Goal: Register for event/course

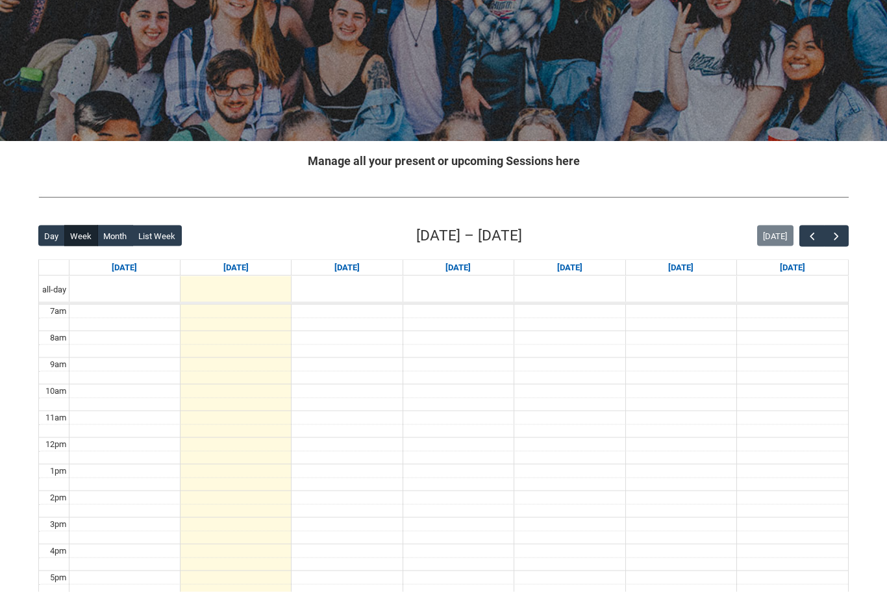
scroll to position [133, 0]
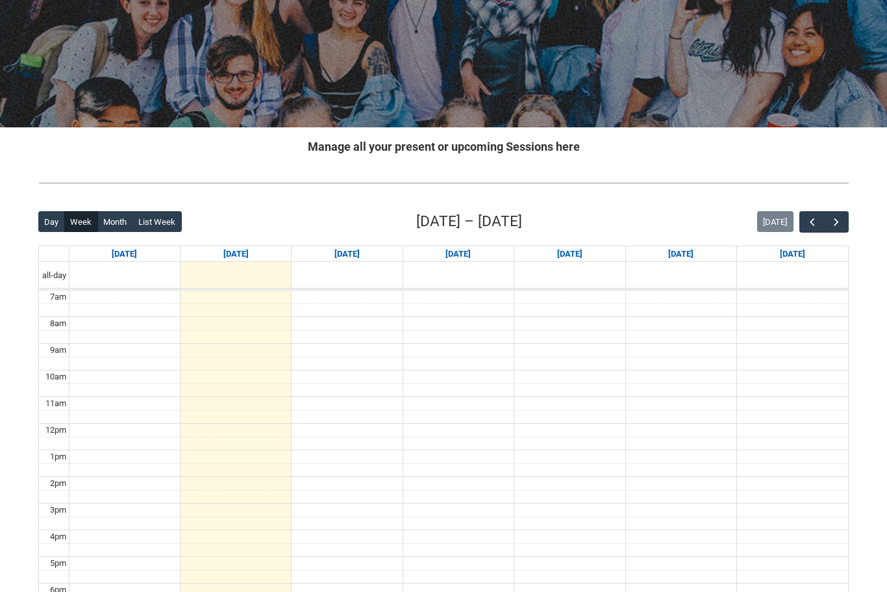
click at [843, 220] on span "button" at bounding box center [836, 222] width 13 height 13
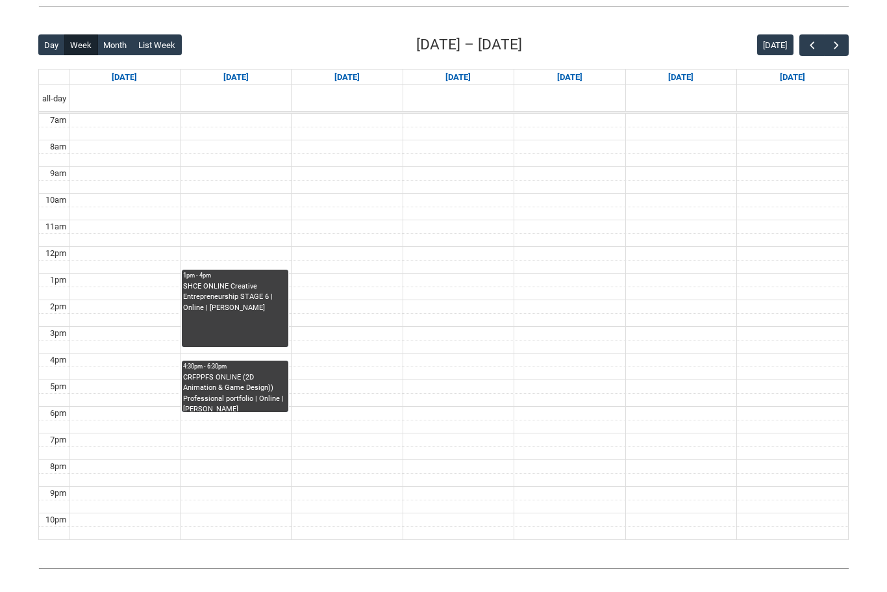
scroll to position [309, 0]
click at [212, 387] on link "4:30pm - 6:30pm CRFPPFS ONLINE (2D Animation & Game Design)) Professional portf…" at bounding box center [235, 386] width 107 height 51
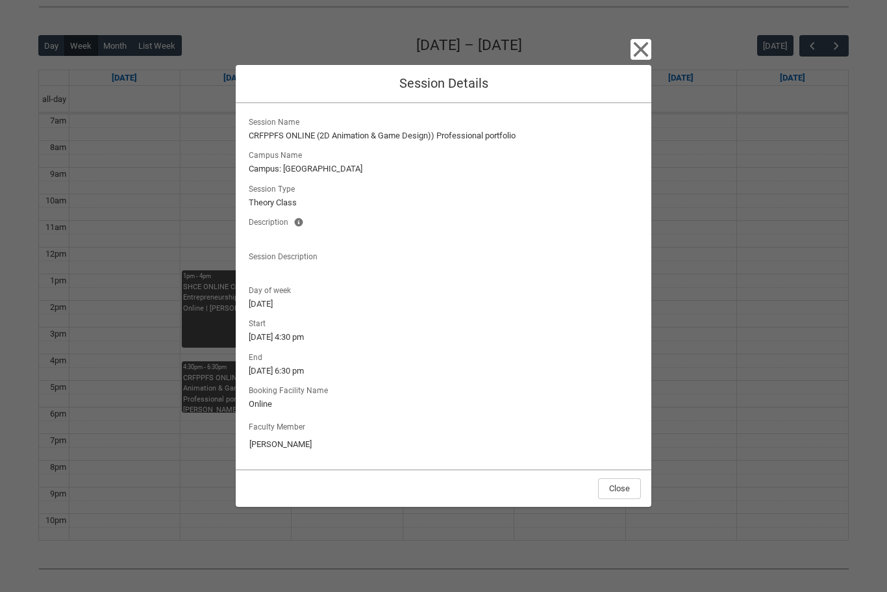
click at [639, 60] on icon "button" at bounding box center [641, 49] width 21 height 21
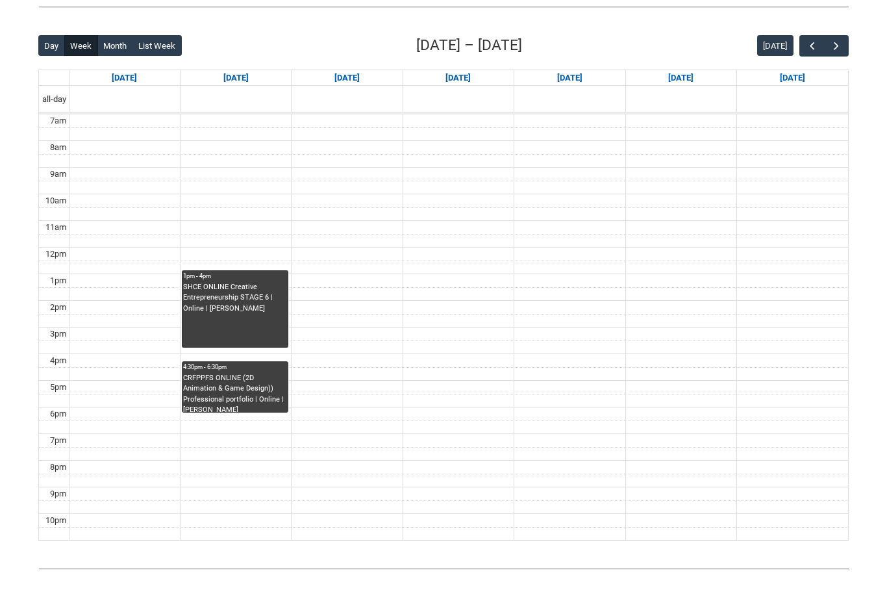
click at [208, 336] on link "1pm - 4pm SHCE ONLINE Creative Entrepreneurship STAGE 6 | Online | [PERSON_NAME]" at bounding box center [235, 308] width 107 height 77
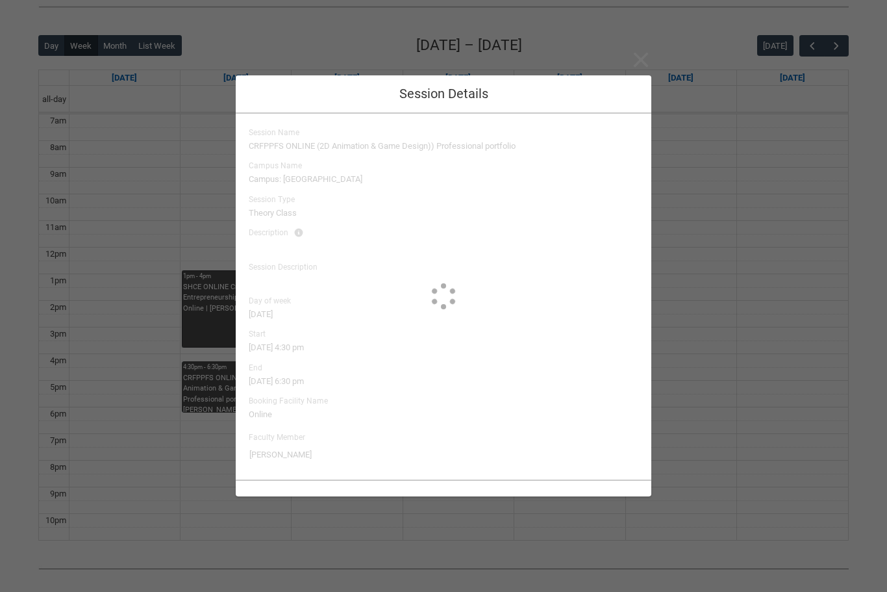
type input "[PERSON_NAME]"
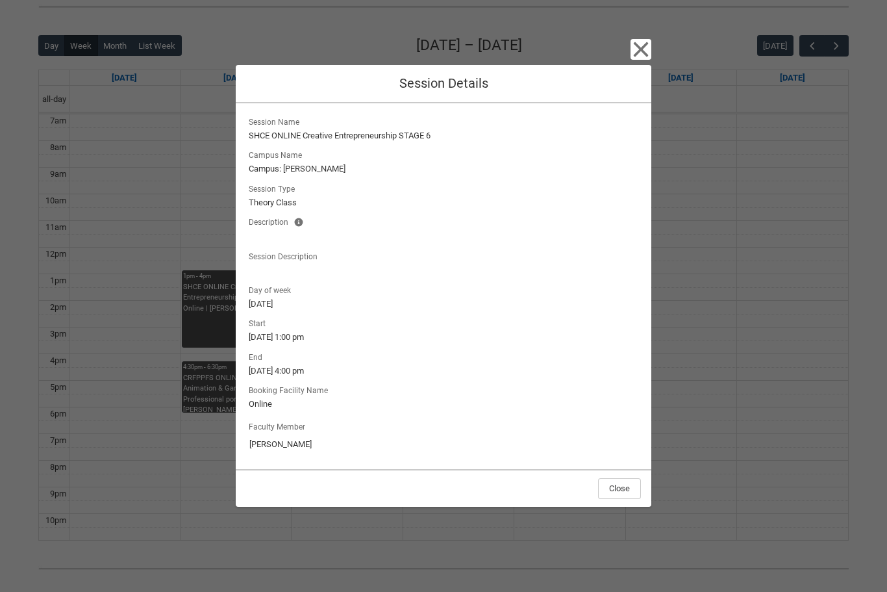
click at [641, 60] on icon "button" at bounding box center [641, 49] width 21 height 21
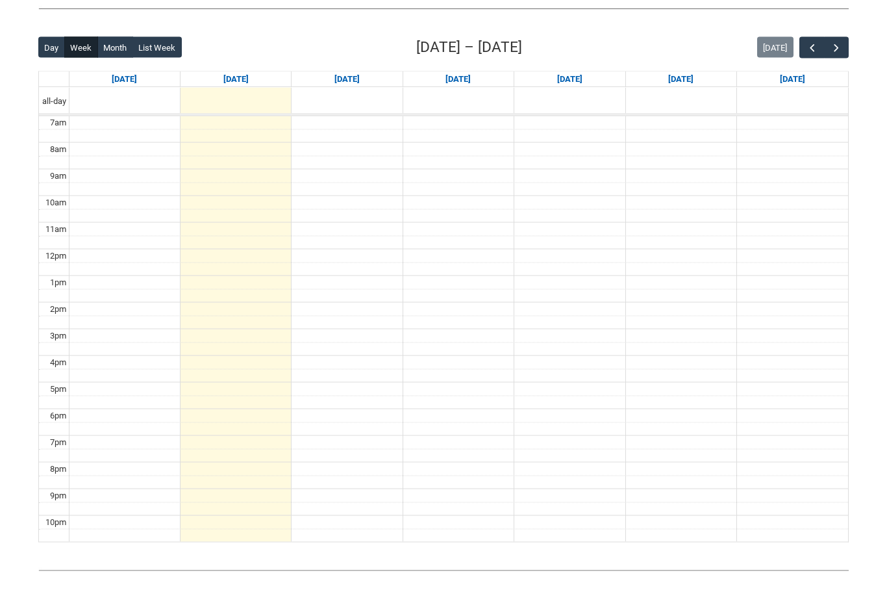
scroll to position [307, 0]
click at [836, 45] on span "button" at bounding box center [836, 47] width 13 height 13
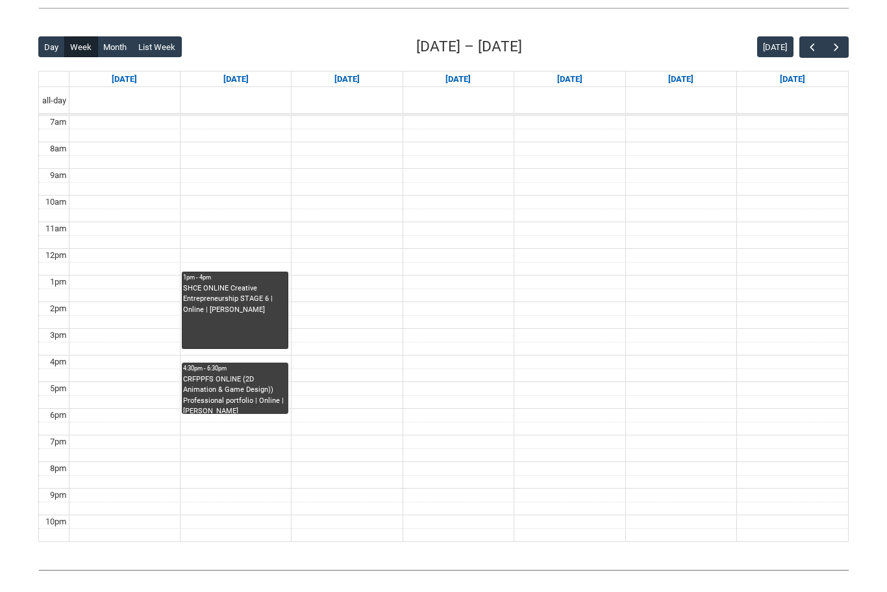
click at [208, 302] on link "1pm - 4pm SHCE ONLINE Creative Entrepreneurship STAGE 6 | Online | [PERSON_NAME]" at bounding box center [235, 310] width 107 height 77
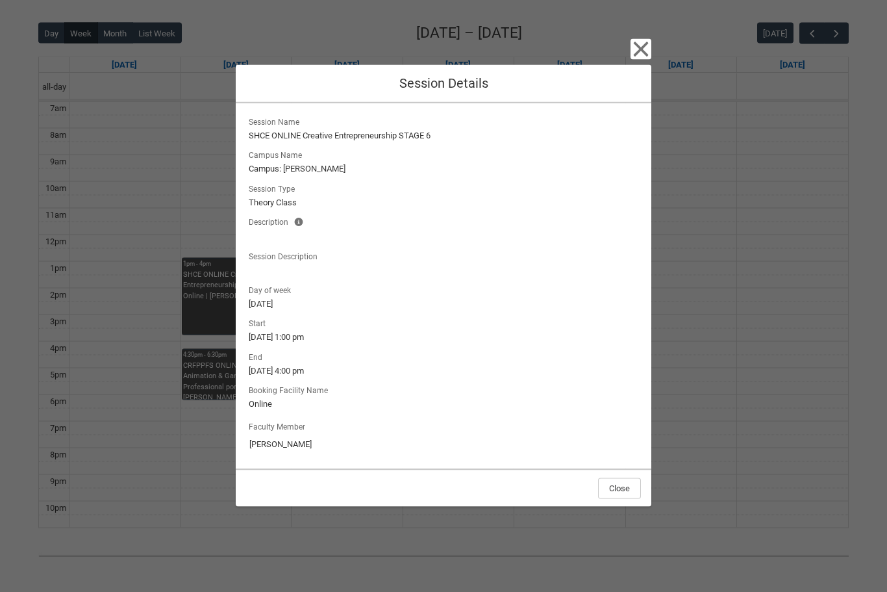
scroll to position [321, 0]
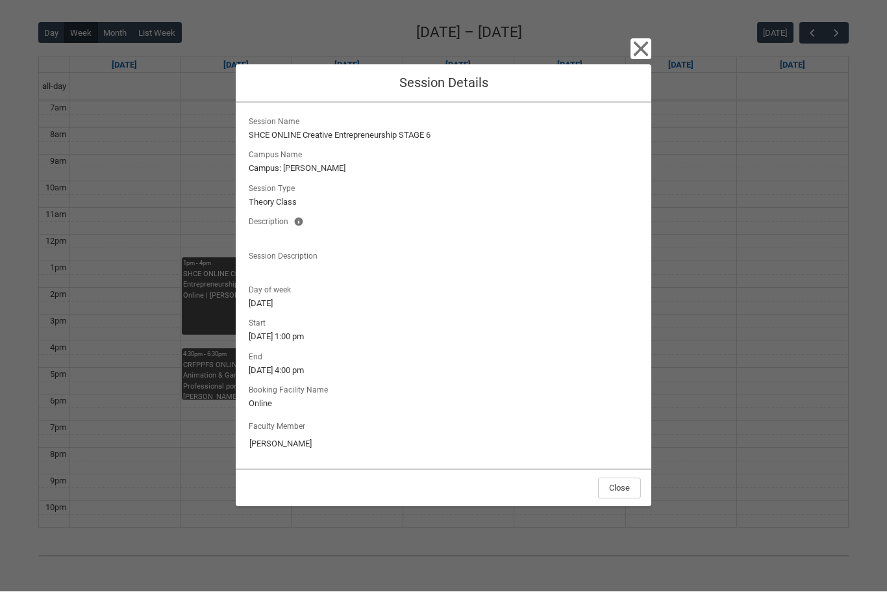
click at [633, 60] on icon "button" at bounding box center [641, 49] width 21 height 21
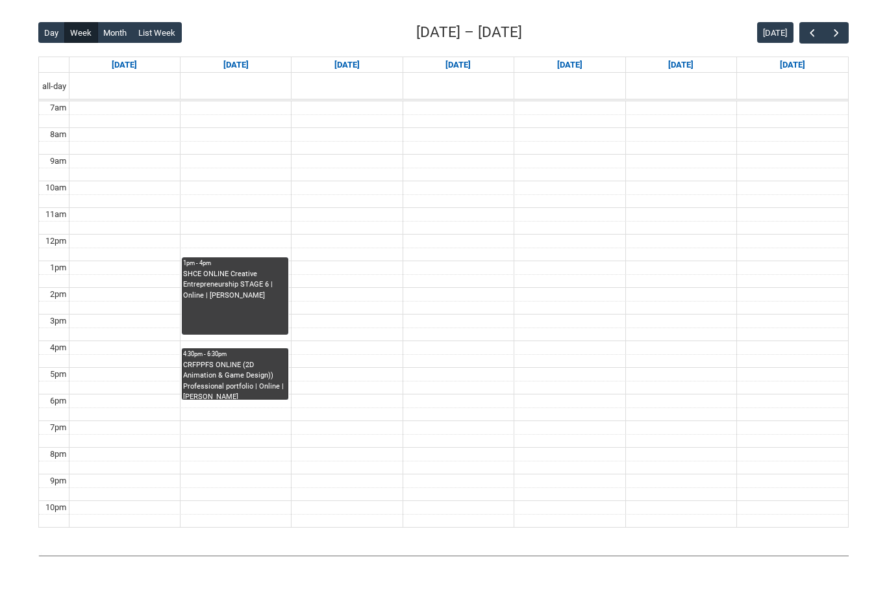
click at [216, 383] on link "4:30pm - 6:30pm CRFPPFS ONLINE (2D Animation & Game Design)) Professional portf…" at bounding box center [235, 374] width 107 height 51
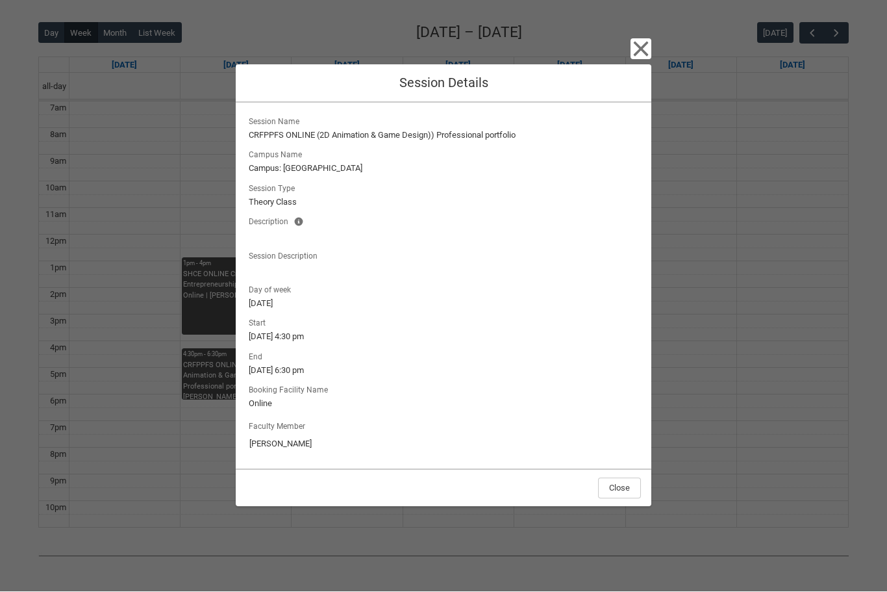
click at [635, 60] on icon "button" at bounding box center [641, 49] width 21 height 21
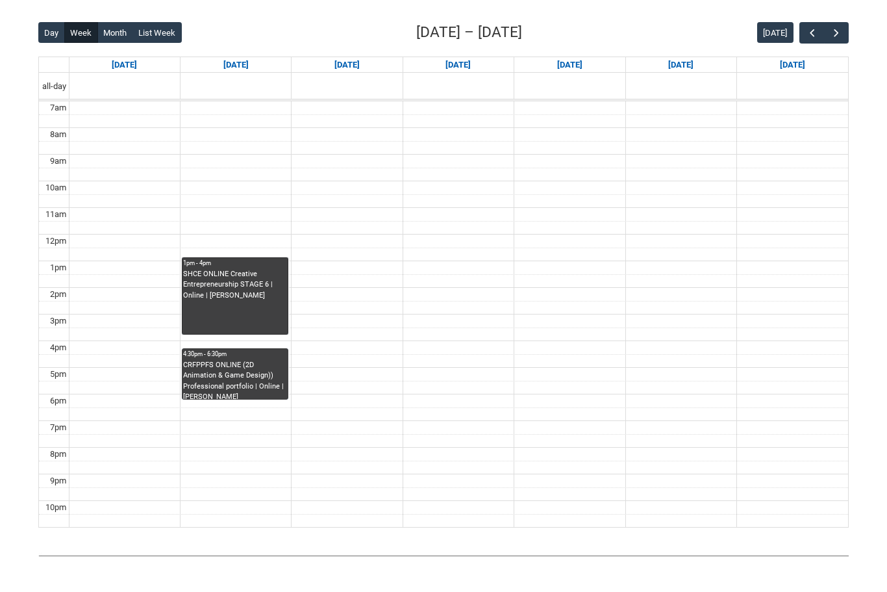
click at [197, 304] on link "1pm - 4pm SHCE ONLINE Creative Entrepreneurship STAGE 6 | Online | [PERSON_NAME]" at bounding box center [235, 296] width 107 height 77
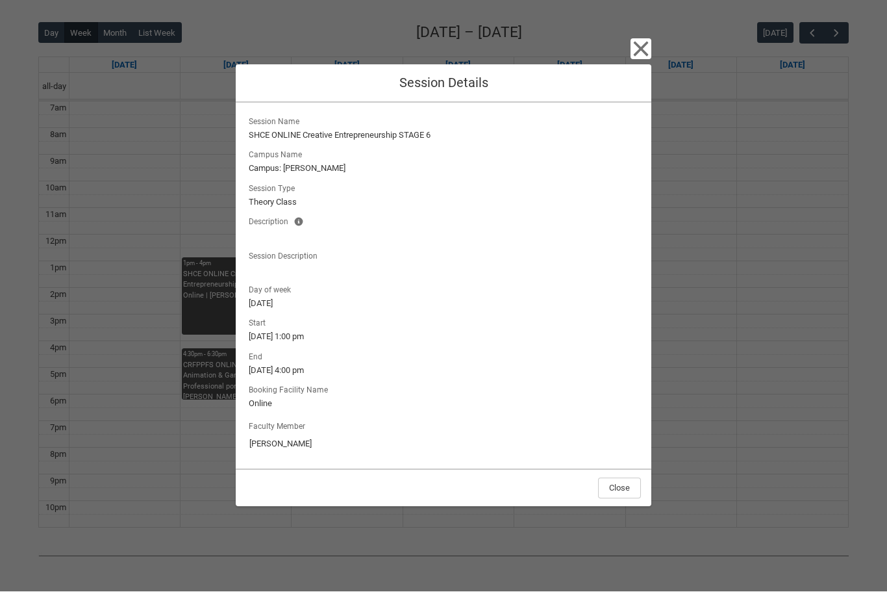
click at [632, 60] on icon "button" at bounding box center [641, 49] width 21 height 21
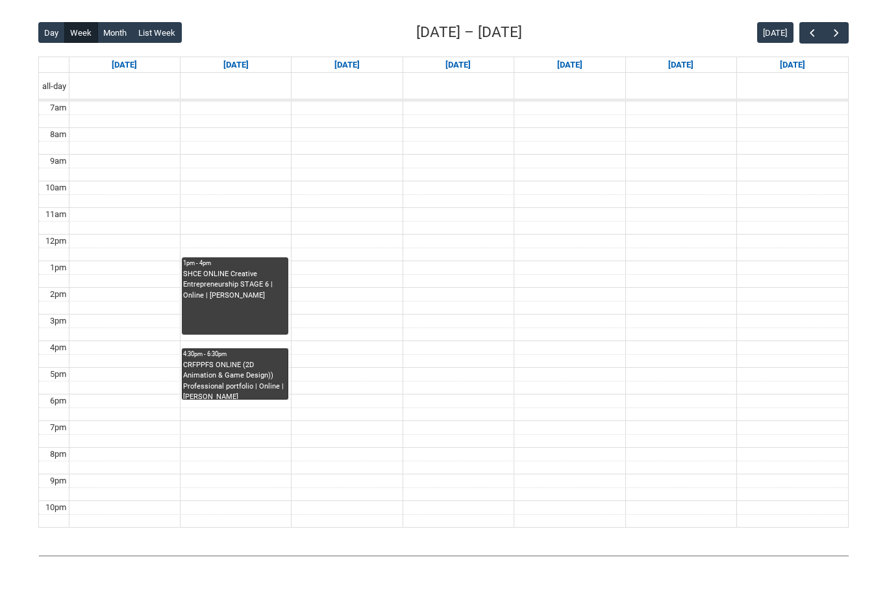
click at [214, 370] on link "4:30pm - 6:30pm CRFPPFS ONLINE (2D Animation & Game Design)) Professional portf…" at bounding box center [235, 374] width 107 height 51
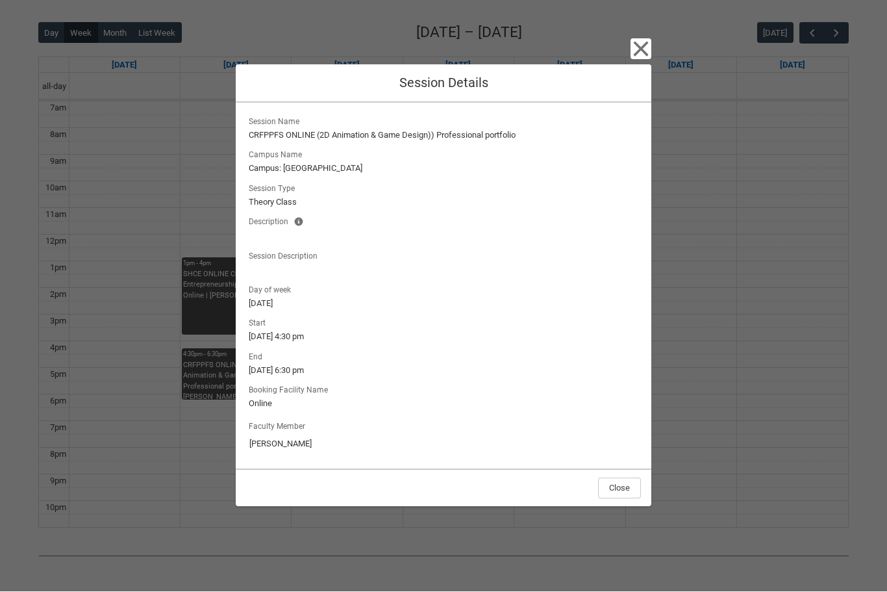
click at [631, 60] on icon "button" at bounding box center [641, 49] width 21 height 21
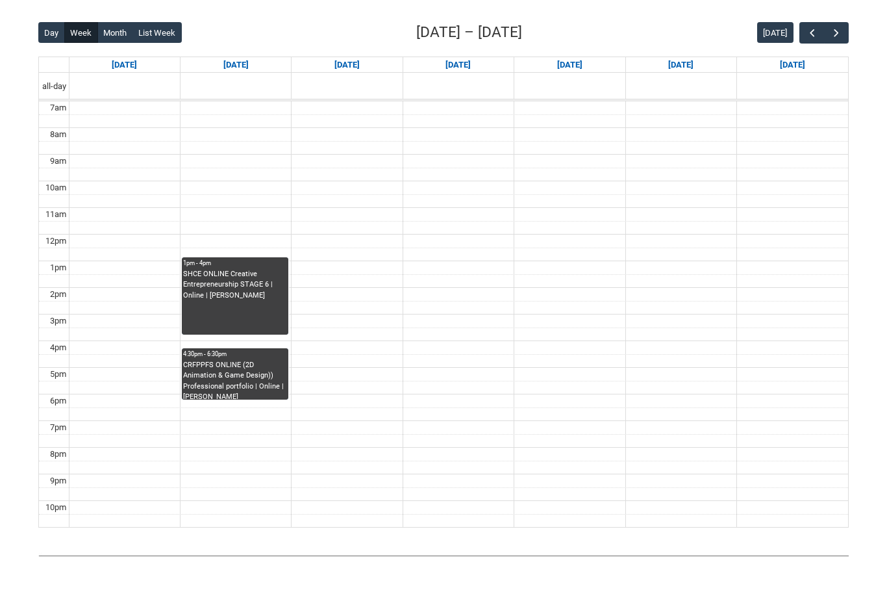
scroll to position [322, 0]
click at [231, 274] on link "1pm - 4pm SHCE ONLINE Creative Entrepreneurship STAGE 6 | Online | [PERSON_NAME]" at bounding box center [235, 295] width 107 height 77
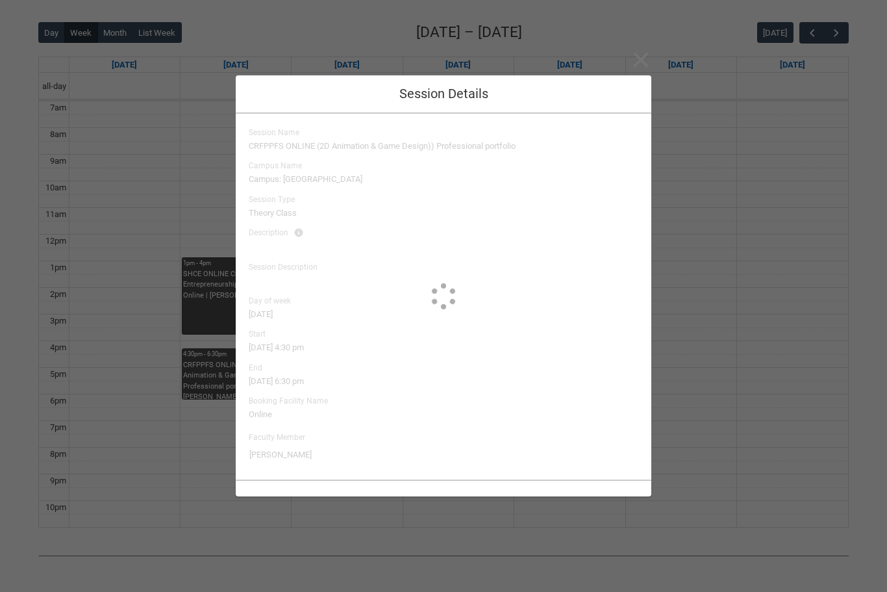
type input "[PERSON_NAME]"
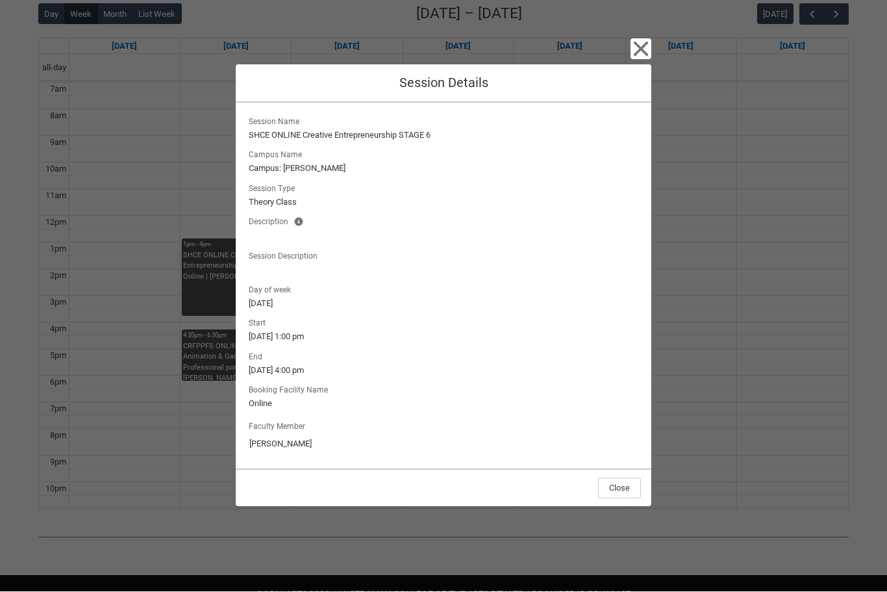
scroll to position [340, 0]
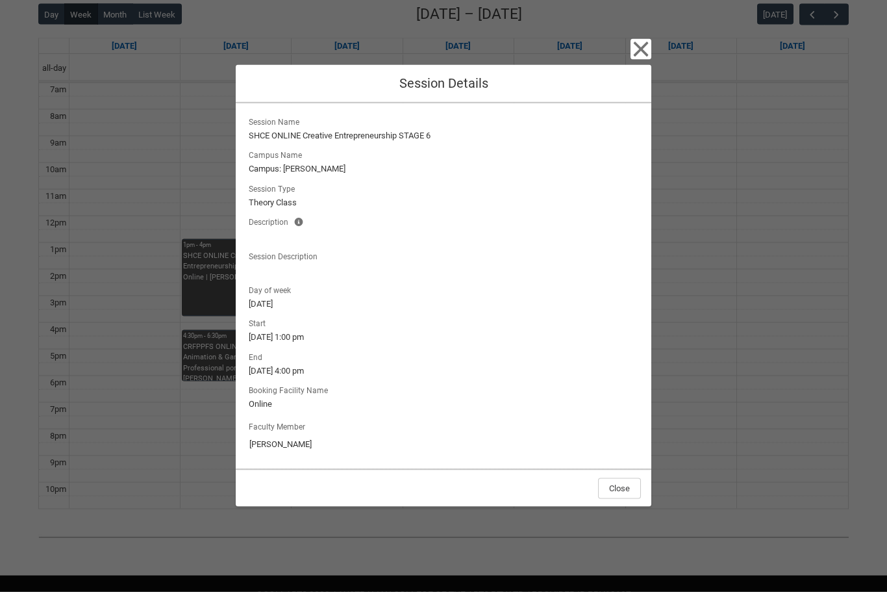
click at [173, 193] on div "Close Session Details Session Name SHCE ONLINE Creative Entrepreneurship STAGE …" at bounding box center [443, 296] width 887 height 592
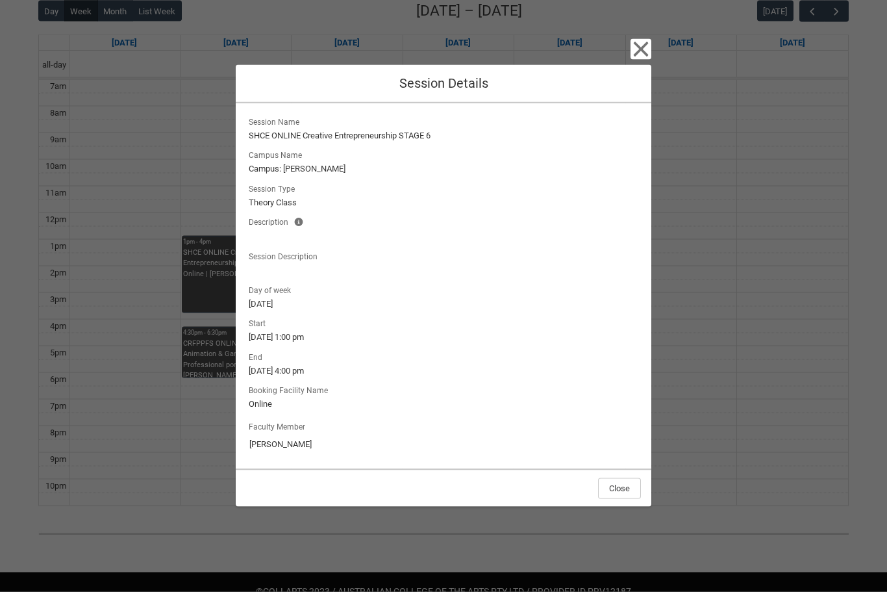
scroll to position [364, 0]
